Goal: Information Seeking & Learning: Learn about a topic

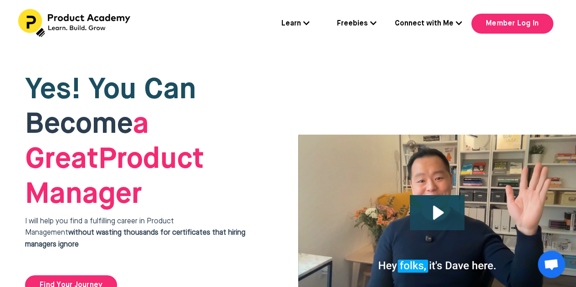
click at [304, 20] on icon at bounding box center [306, 23] width 6 height 7
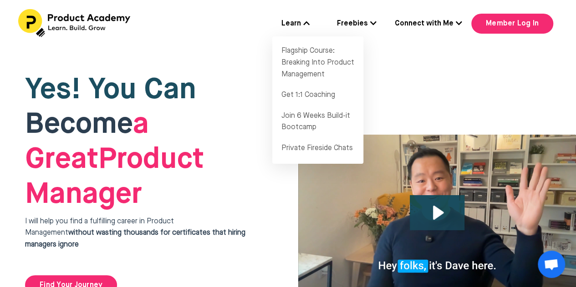
click at [244, 48] on div "Yes! You Can Become a Great Product Manager I will help you find a fulfilling c…" at bounding box center [146, 184] width 292 height 273
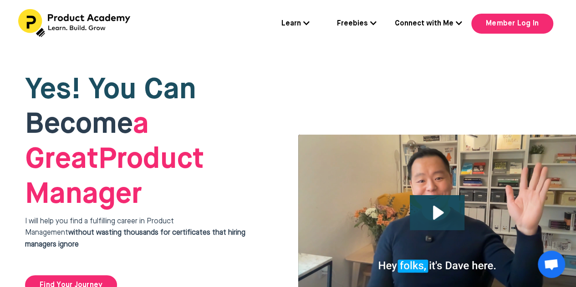
click at [372, 23] on icon at bounding box center [373, 23] width 6 height 7
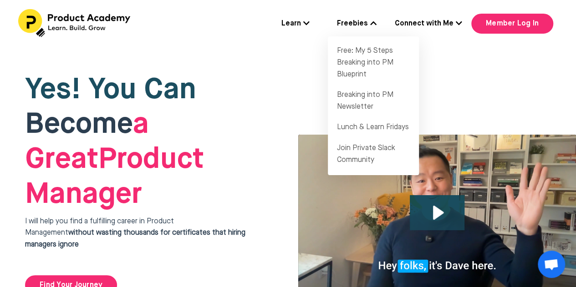
click at [455, 25] on link "Connect with Me" at bounding box center [428, 24] width 67 height 12
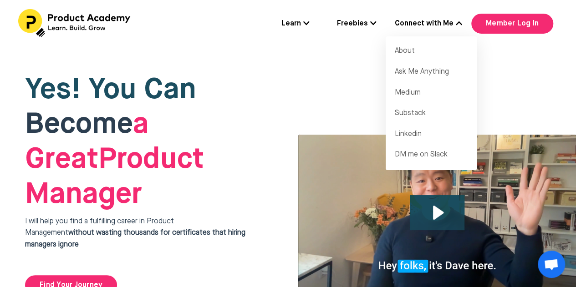
click at [304, 46] on div "Learn Flagship Course: Breaking Into Product Management Get 1:1 Coaching Join 6…" at bounding box center [288, 24] width 576 height 48
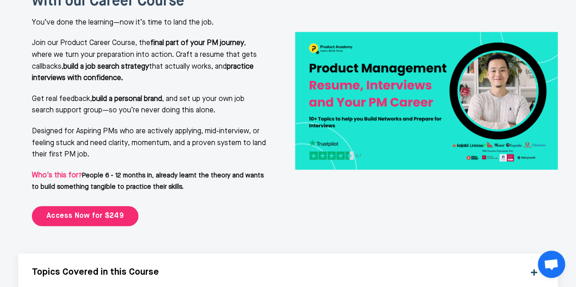
scroll to position [2062, 0]
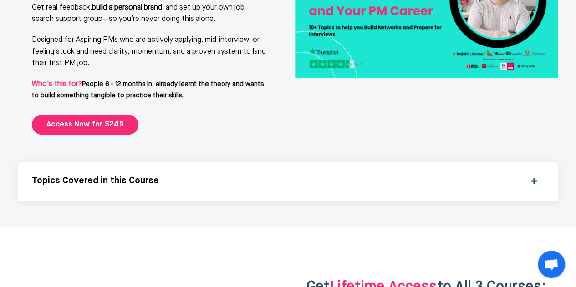
click at [333, 162] on div "Topics Covered in this Course What’s Covered in This Course Getting into a PM r…" at bounding box center [288, 181] width 540 height 39
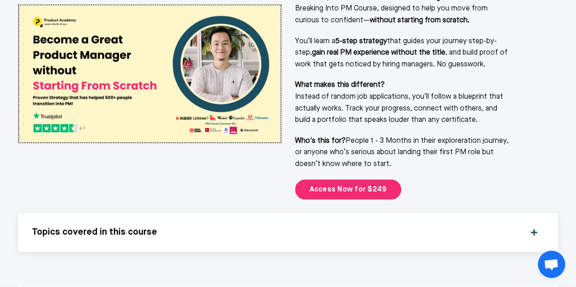
scroll to position [1242, 0]
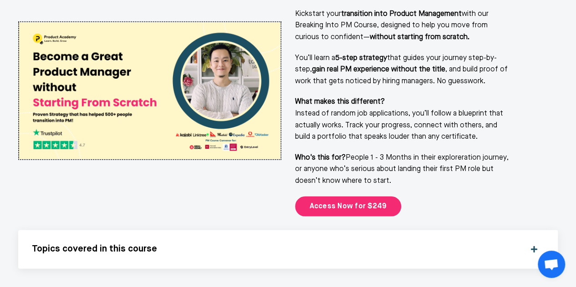
click at [195, 230] on div "Topics covered in this course What’s Covered in This Course Breaking into produ…" at bounding box center [288, 249] width 540 height 39
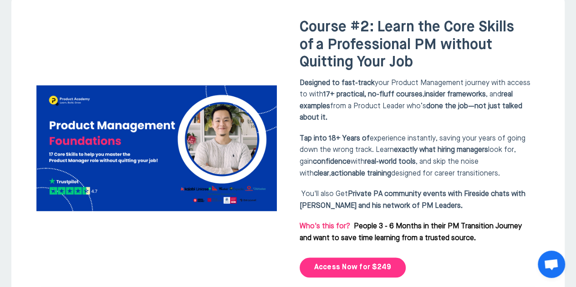
scroll to position [2426, 0]
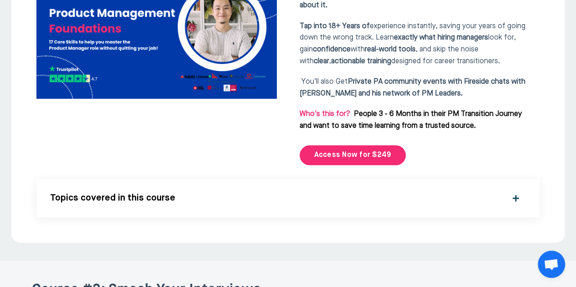
click at [320, 179] on div "Topics covered in this course What’s Covered in This Course This course is desi…" at bounding box center [287, 198] width 503 height 39
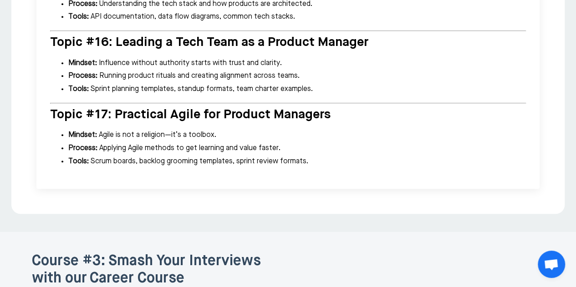
scroll to position [3428, 0]
